Goal: Transaction & Acquisition: Purchase product/service

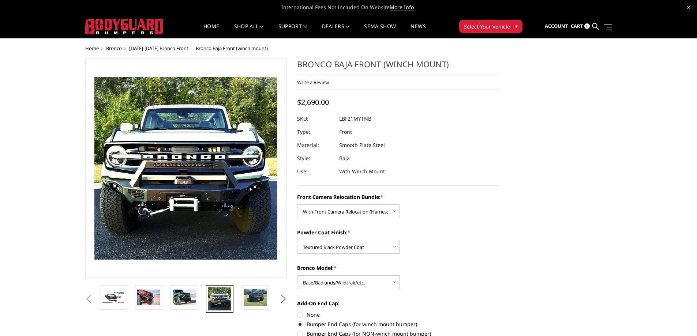
select select "4016"
select select "4015"
select select "4012"
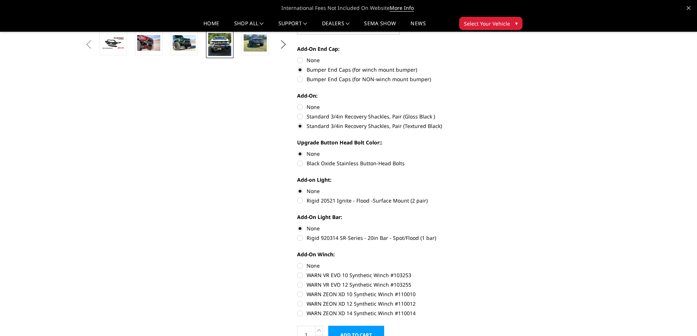
scroll to position [329, 0]
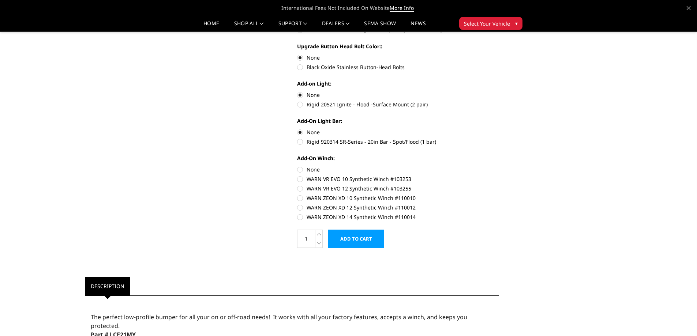
click at [313, 140] on label "Rigid 920314 SR-Series - 20in Bar - Spot/Flood (1 bar)" at bounding box center [398, 142] width 202 height 8
click at [499, 129] on input "Rigid 920314 SR-Series - 20in Bar - Spot/Flood (1 bar)" at bounding box center [499, 128] width 0 height 0
radio input "true"
click at [321, 104] on label "Rigid 20521 Ignite - Flood -Surface Mount (2 pair)" at bounding box center [398, 105] width 202 height 8
click at [499, 91] on input "Rigid 20521 Ignite - Flood -Surface Mount (2 pair)" at bounding box center [499, 91] width 0 height 0
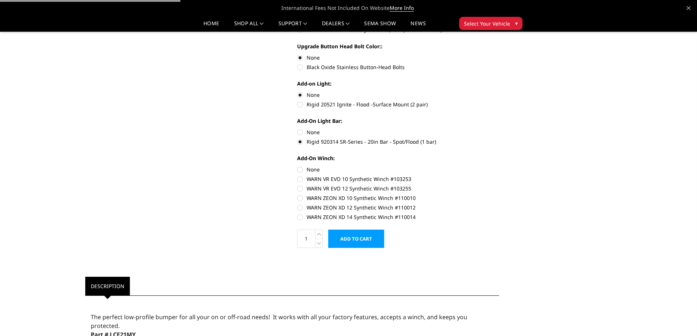
radio input "true"
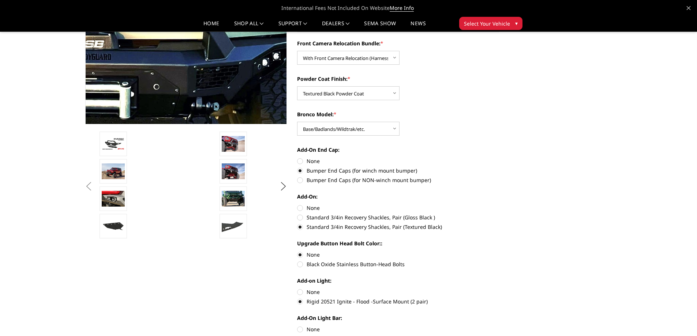
scroll to position [37, 0]
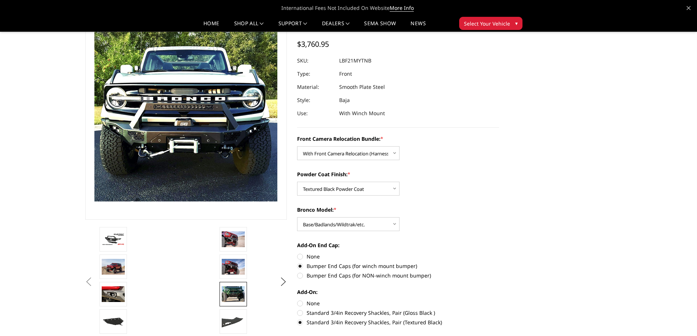
click at [237, 290] on img at bounding box center [233, 294] width 23 height 15
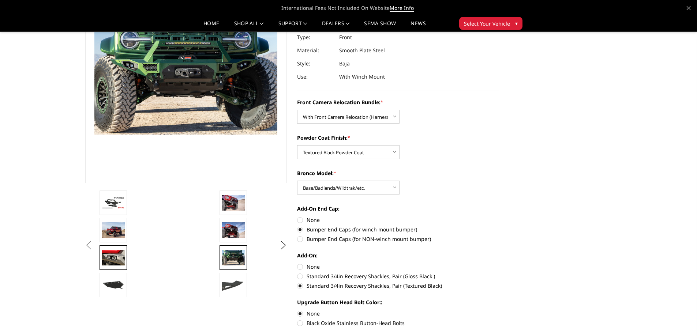
click at [112, 260] on img at bounding box center [113, 257] width 23 height 15
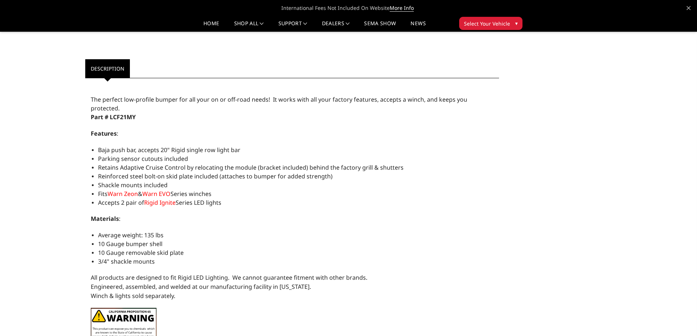
scroll to position [549, 0]
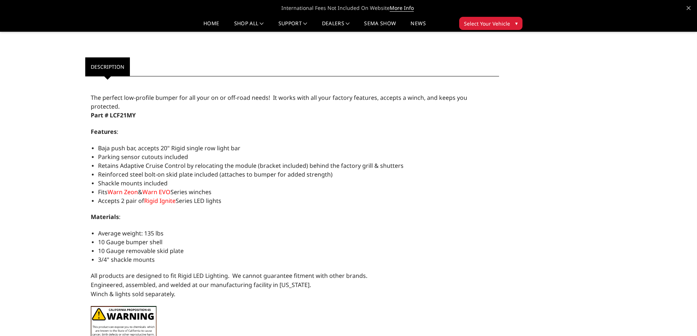
click at [127, 188] on span "Warn Zeon" at bounding box center [123, 192] width 30 height 8
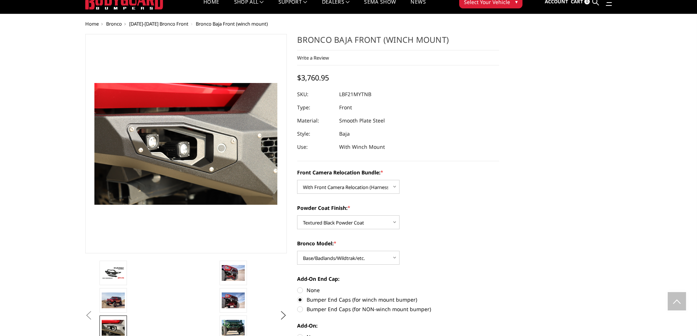
scroll to position [0, 0]
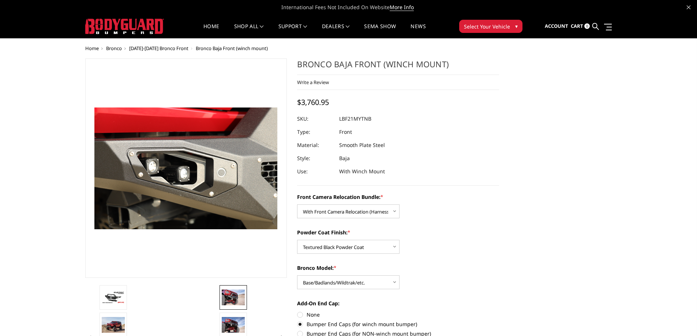
click at [229, 303] on img at bounding box center [233, 297] width 23 height 15
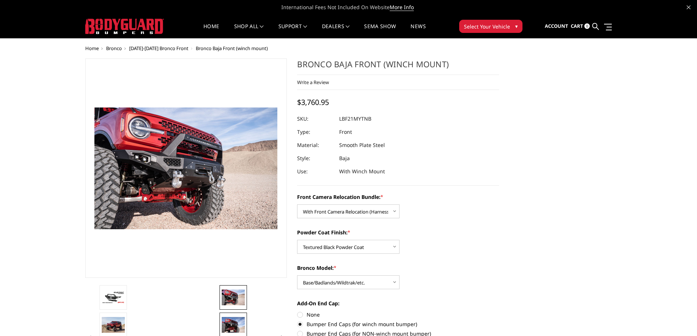
click at [229, 318] on img at bounding box center [233, 324] width 23 height 15
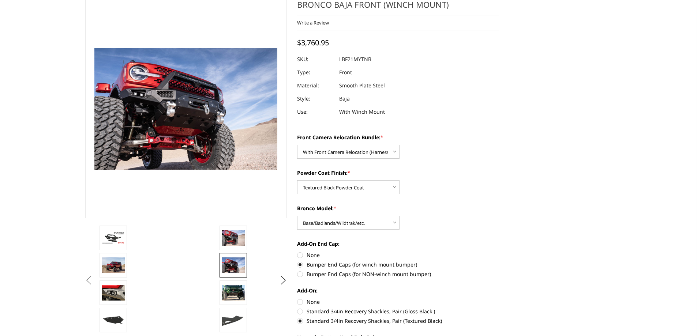
scroll to position [73, 0]
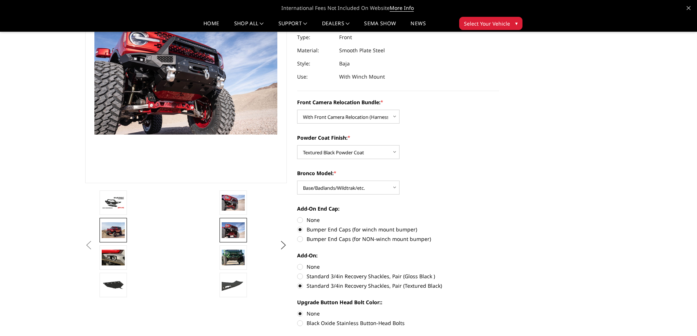
click at [115, 219] on link at bounding box center [113, 230] width 27 height 25
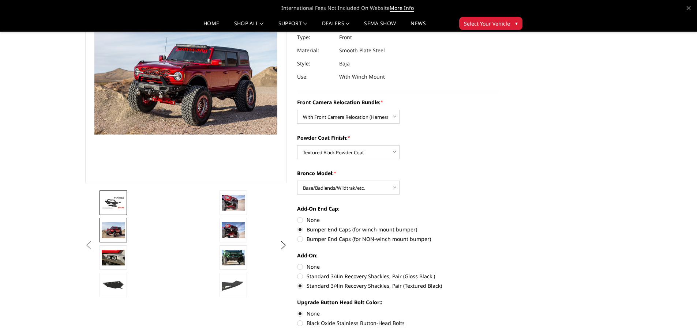
click at [117, 210] on link at bounding box center [113, 203] width 27 height 25
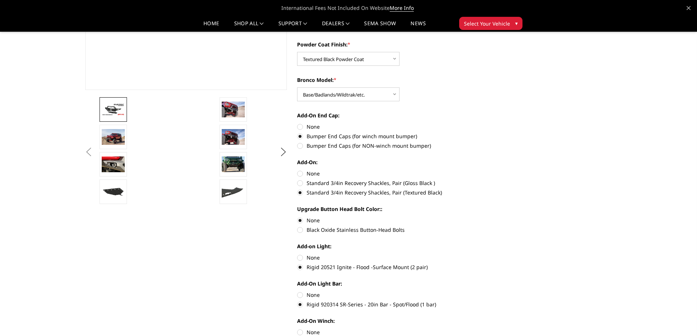
scroll to position [183, 0]
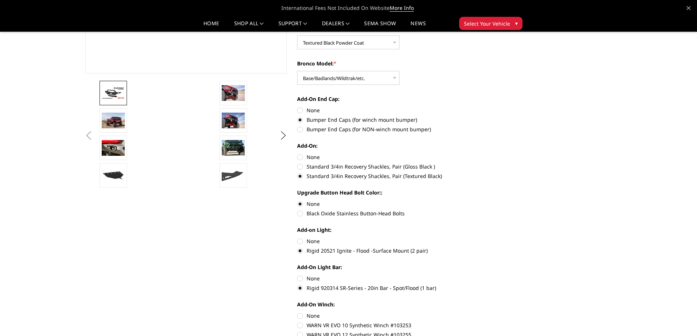
click at [276, 135] on ul "Previous Next" at bounding box center [186, 136] width 206 height 110
click at [225, 171] on img at bounding box center [233, 175] width 23 height 13
click at [283, 135] on button "Next" at bounding box center [283, 135] width 11 height 11
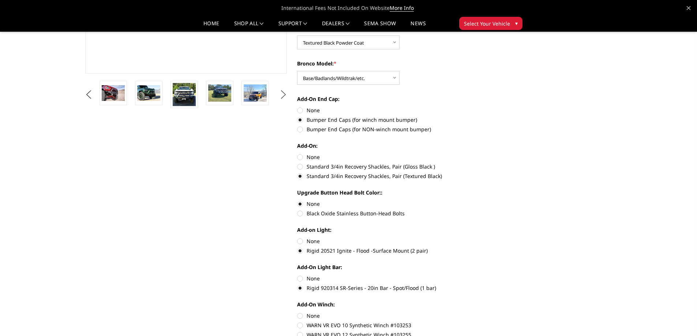
click at [288, 93] on button "Next" at bounding box center [283, 94] width 11 height 11
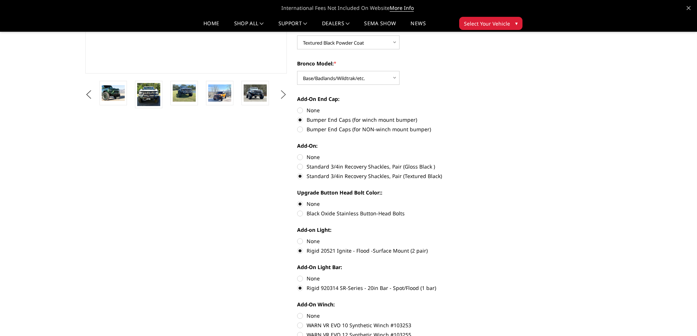
click at [287, 93] on button "Next" at bounding box center [283, 94] width 11 height 11
click at [285, 94] on button "Next" at bounding box center [283, 94] width 11 height 11
click at [281, 94] on button "Next" at bounding box center [283, 94] width 11 height 11
click at [249, 94] on img at bounding box center [255, 92] width 23 height 15
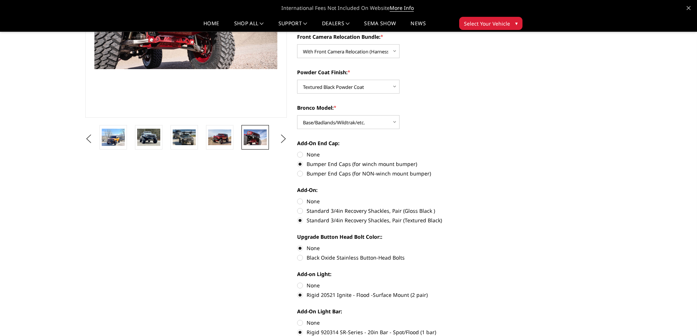
scroll to position [73, 0]
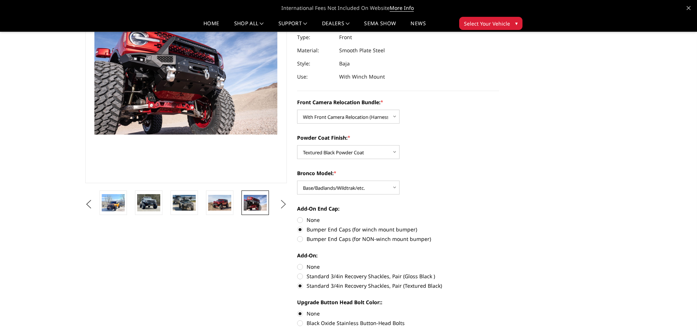
click at [282, 204] on button "Next" at bounding box center [283, 204] width 11 height 11
click at [248, 206] on img at bounding box center [255, 204] width 23 height 23
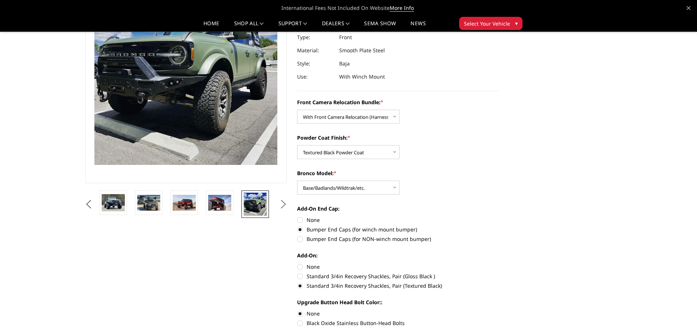
click at [274, 208] on li at bounding box center [258, 204] width 36 height 27
click at [287, 203] on button "Next" at bounding box center [283, 204] width 11 height 11
click at [284, 203] on button "Next" at bounding box center [283, 204] width 11 height 11
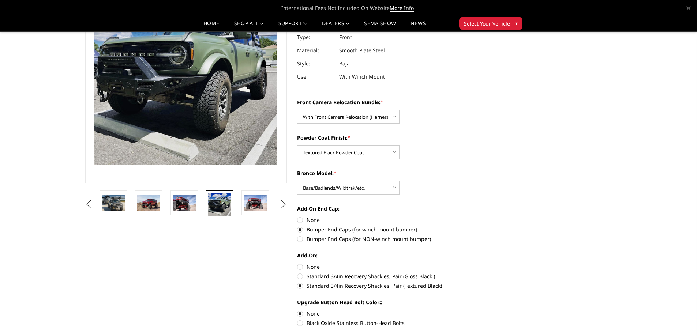
click at [282, 204] on button "Next" at bounding box center [283, 204] width 11 height 11
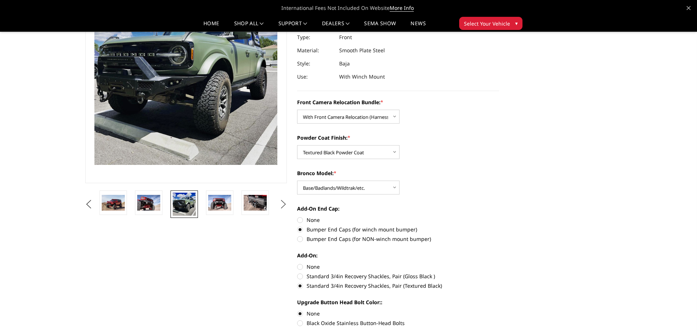
click at [281, 203] on button "Next" at bounding box center [283, 204] width 11 height 11
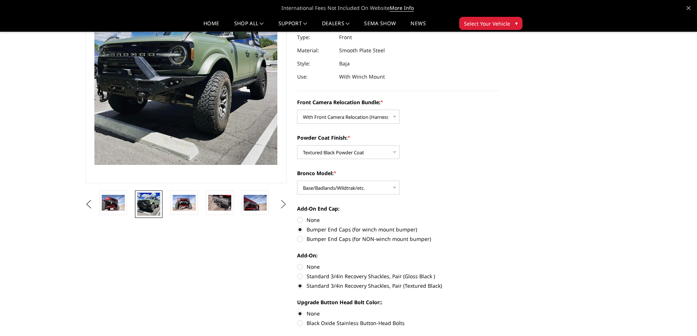
click at [282, 203] on button "Next" at bounding box center [283, 204] width 11 height 11
click at [222, 202] on img at bounding box center [219, 202] width 23 height 15
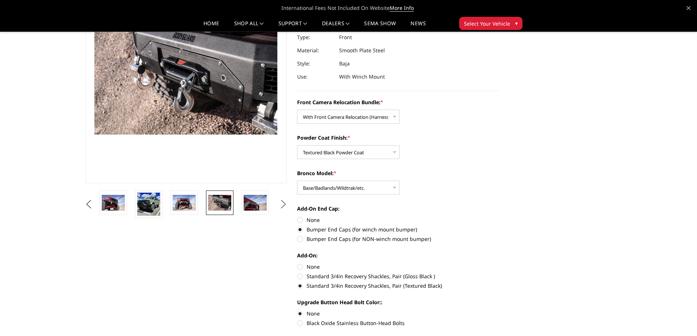
click at [282, 206] on button "Next" at bounding box center [283, 204] width 11 height 11
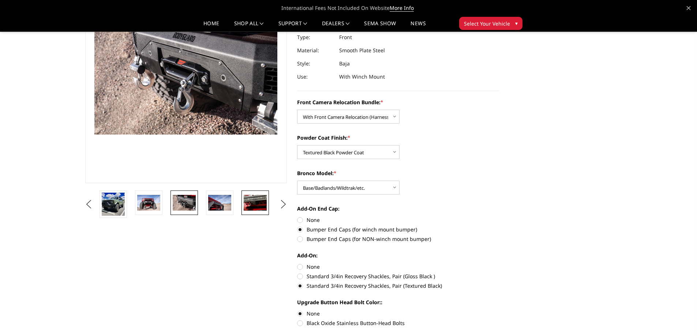
click at [247, 208] on img at bounding box center [255, 202] width 23 height 15
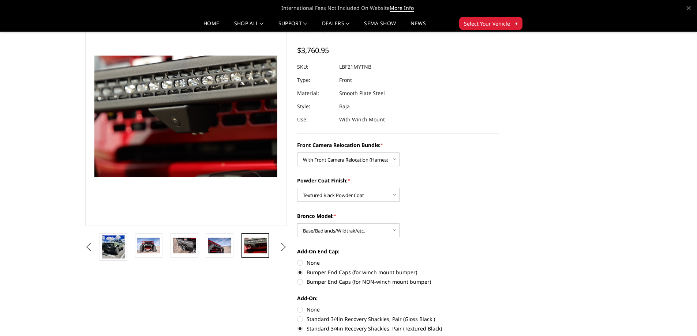
scroll to position [37, 0]
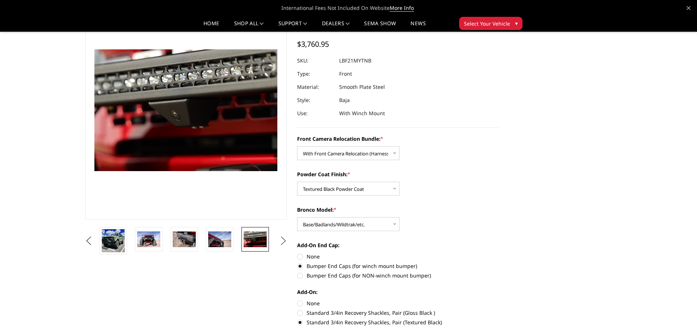
click at [281, 244] on button "Next" at bounding box center [283, 241] width 11 height 11
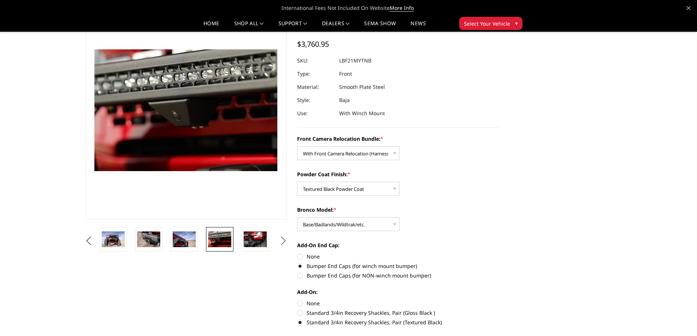
click at [281, 243] on button "Next" at bounding box center [283, 241] width 11 height 11
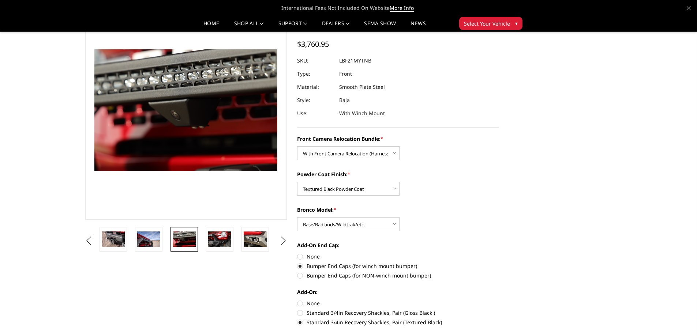
click at [281, 243] on button "Next" at bounding box center [283, 241] width 11 height 11
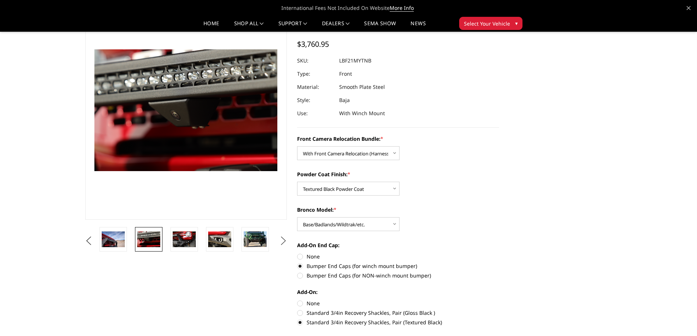
click at [281, 243] on button "Next" at bounding box center [283, 241] width 11 height 11
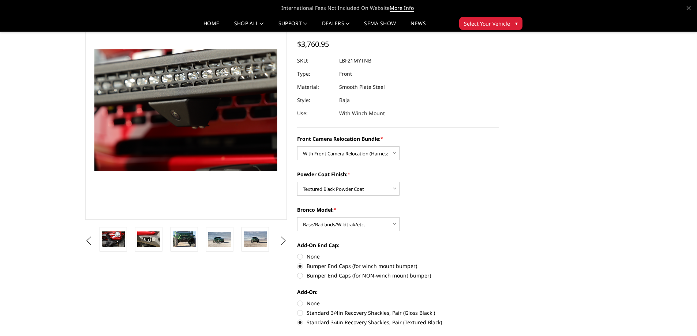
click at [281, 243] on button "Next" at bounding box center [283, 241] width 11 height 11
click at [281, 242] on button "Next" at bounding box center [283, 241] width 11 height 11
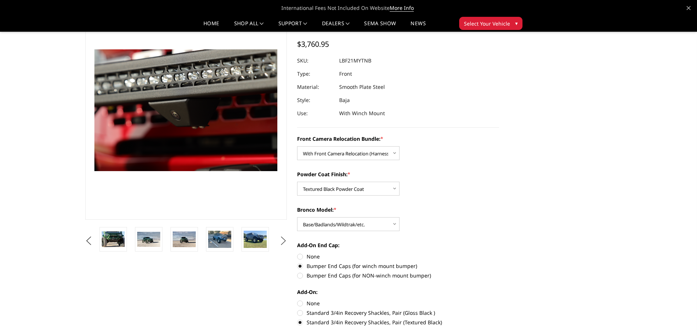
click at [281, 242] on button "Next" at bounding box center [283, 241] width 11 height 11
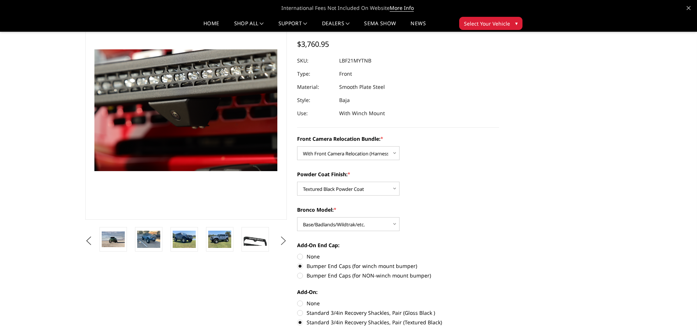
click at [281, 242] on button "Next" at bounding box center [283, 241] width 11 height 11
click at [227, 242] on img at bounding box center [219, 239] width 23 height 13
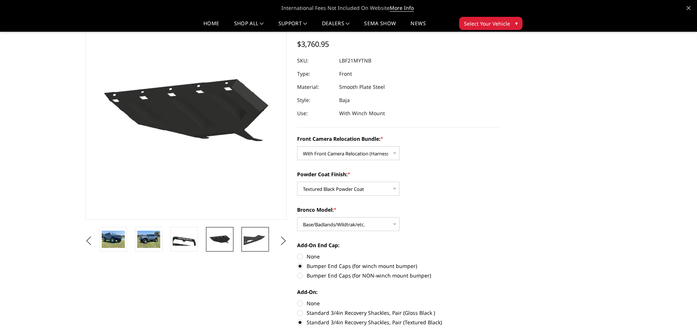
click at [255, 241] on img at bounding box center [255, 239] width 23 height 13
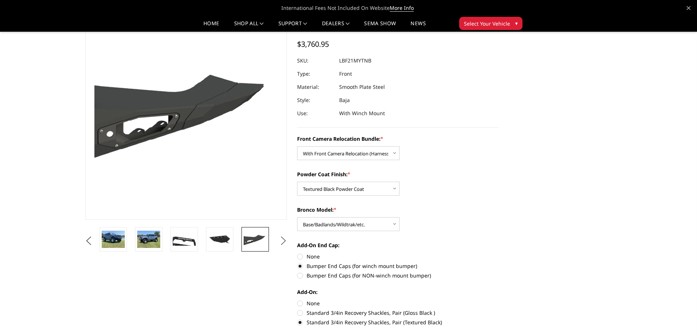
click at [284, 242] on button "Next" at bounding box center [283, 241] width 11 height 11
click at [251, 244] on img at bounding box center [255, 239] width 23 height 13
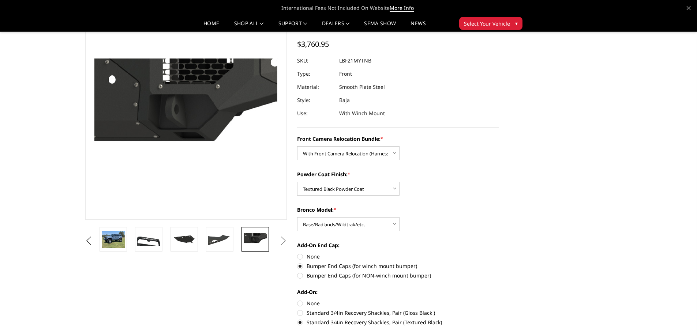
click at [284, 241] on button "Next" at bounding box center [283, 241] width 11 height 11
click at [88, 242] on button "Previous" at bounding box center [88, 241] width 11 height 11
click at [90, 242] on button "Previous" at bounding box center [88, 241] width 11 height 11
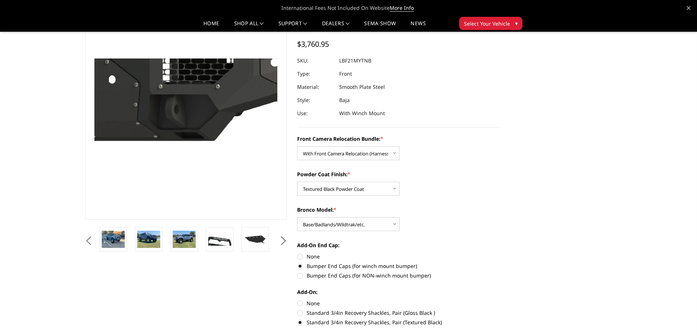
click at [90, 242] on button "Previous" at bounding box center [88, 241] width 11 height 11
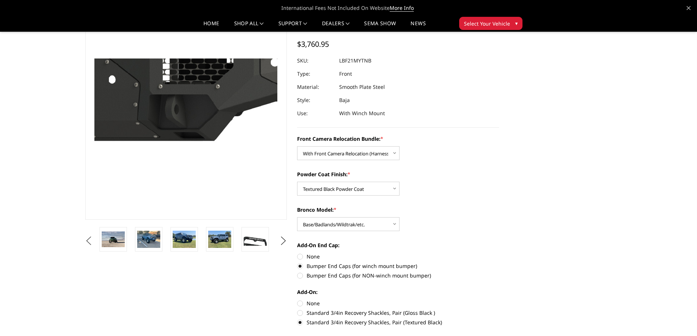
click at [90, 242] on button "Previous" at bounding box center [88, 241] width 11 height 11
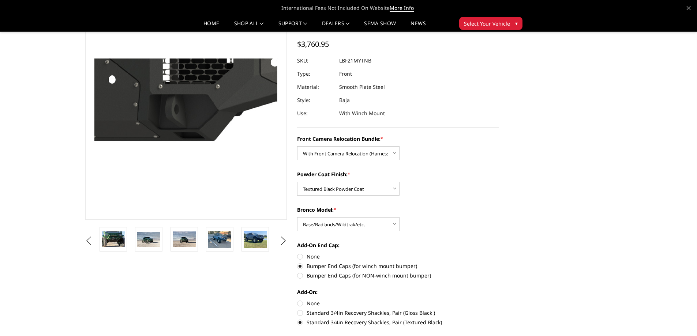
click at [90, 242] on button "Previous" at bounding box center [88, 241] width 11 height 11
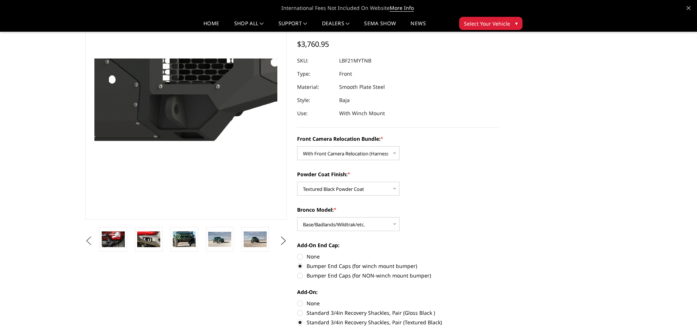
click at [90, 242] on button "Previous" at bounding box center [88, 241] width 11 height 11
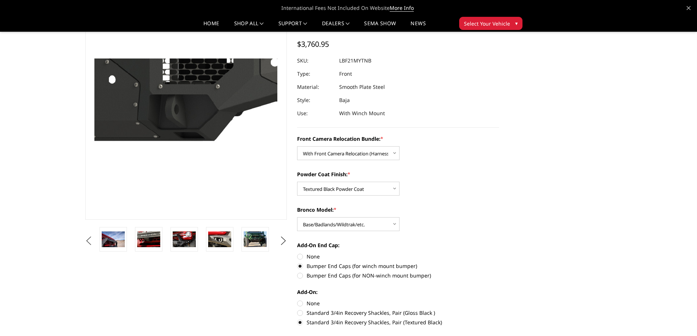
click at [90, 242] on button "Previous" at bounding box center [88, 241] width 11 height 11
click at [90, 241] on button "Previous" at bounding box center [88, 241] width 11 height 11
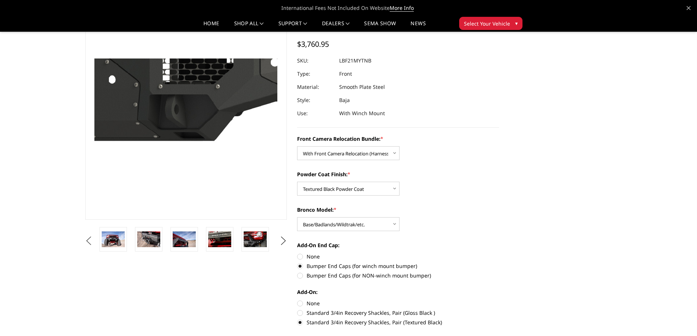
click at [90, 241] on button "Previous" at bounding box center [88, 241] width 11 height 11
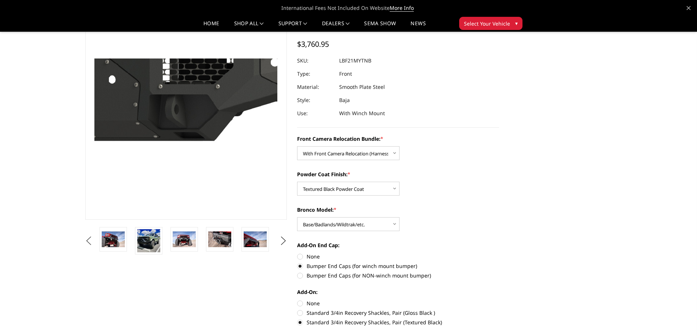
click at [90, 241] on button "Previous" at bounding box center [88, 241] width 11 height 11
click at [153, 242] on img at bounding box center [148, 240] width 23 height 23
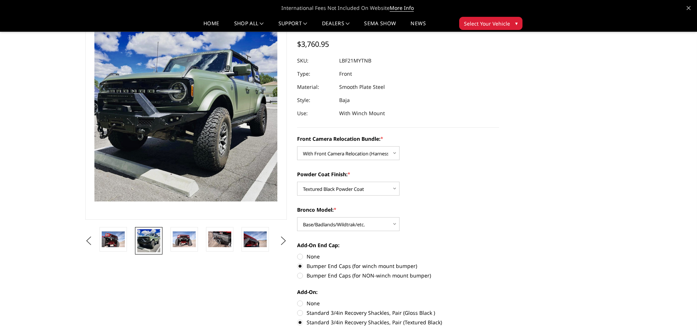
click at [87, 247] on ul "Previous Next" at bounding box center [186, 240] width 206 height 27
click at [90, 246] on button "Previous" at bounding box center [88, 241] width 11 height 11
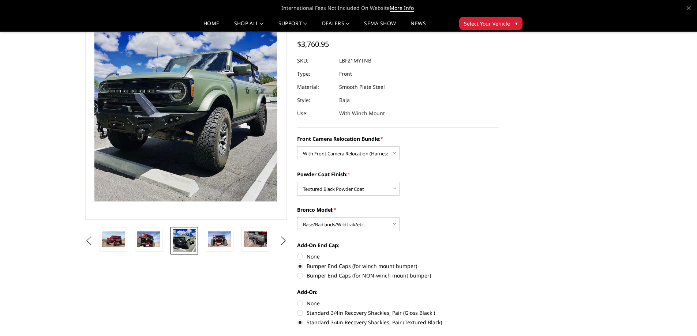
click at [90, 244] on button "Previous" at bounding box center [88, 241] width 11 height 11
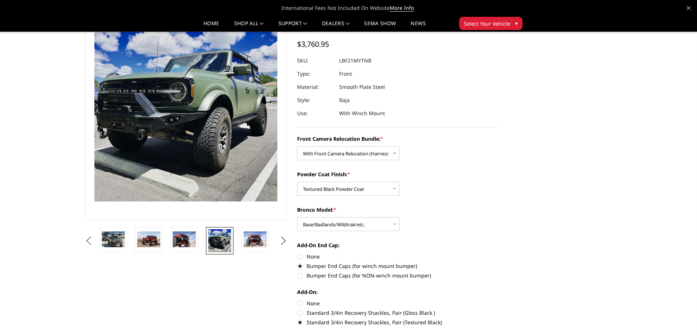
click at [90, 244] on button "Previous" at bounding box center [88, 241] width 11 height 11
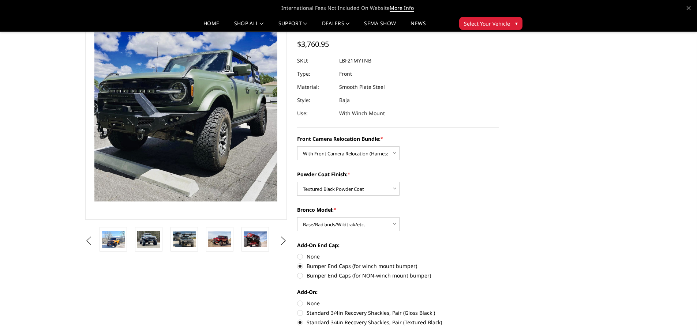
click at [90, 244] on button "Previous" at bounding box center [88, 241] width 11 height 11
click at [88, 241] on button "Previous" at bounding box center [88, 241] width 11 height 11
click at [88, 242] on button "Previous" at bounding box center [88, 241] width 11 height 11
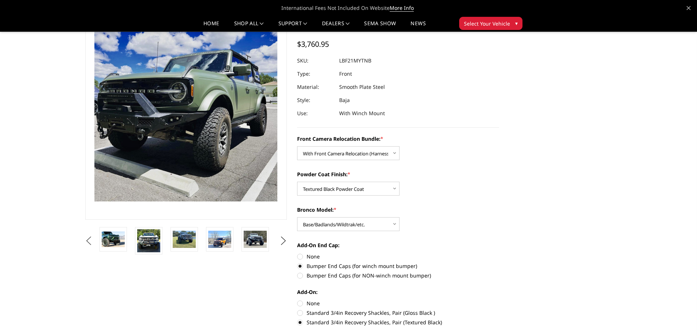
click at [88, 242] on button "Previous" at bounding box center [88, 241] width 11 height 11
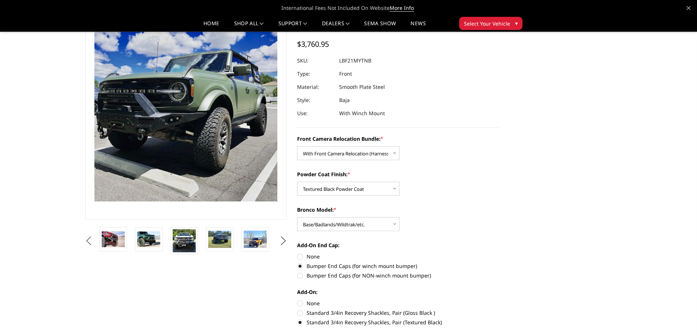
click at [88, 242] on button "Previous" at bounding box center [88, 241] width 11 height 11
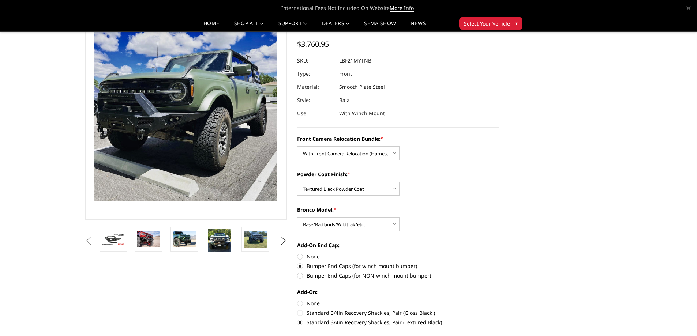
click at [88, 240] on button "Previous" at bounding box center [88, 241] width 11 height 11
click at [118, 240] on img at bounding box center [113, 239] width 23 height 13
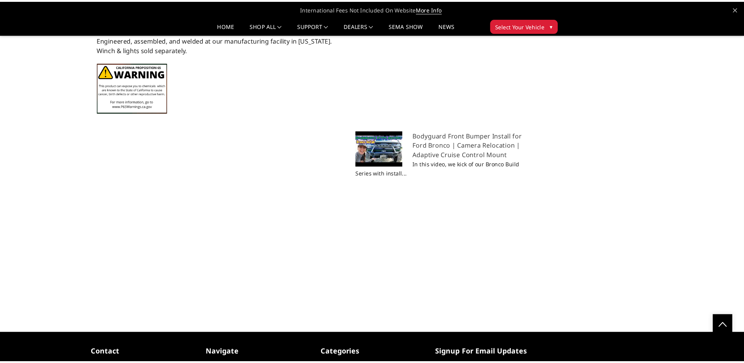
scroll to position [805, 0]
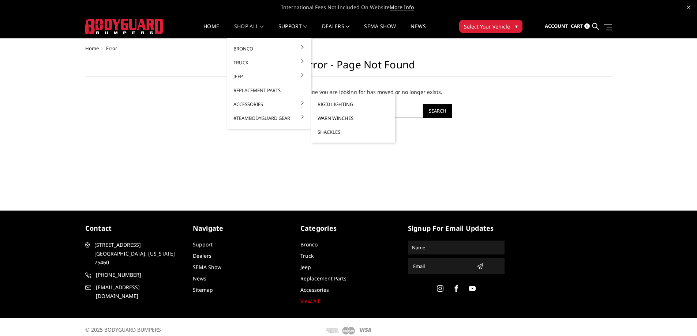
click at [335, 115] on link "Warn Winches" at bounding box center [353, 118] width 78 height 14
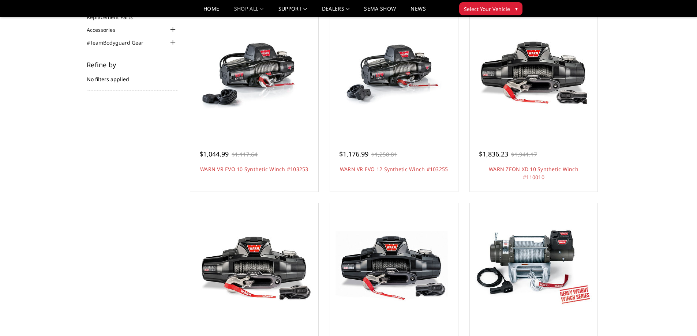
scroll to position [73, 0]
